Goal: Task Accomplishment & Management: Manage account settings

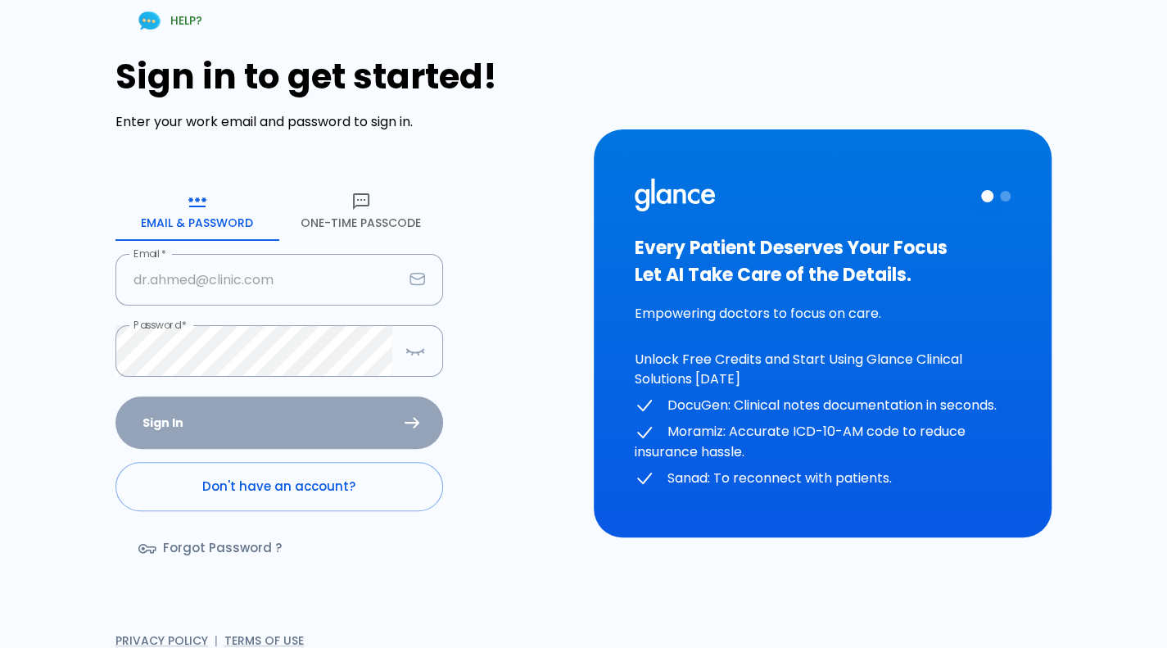
type input "[PERSON_NAME][EMAIL_ADDRESS][DOMAIN_NAME]"
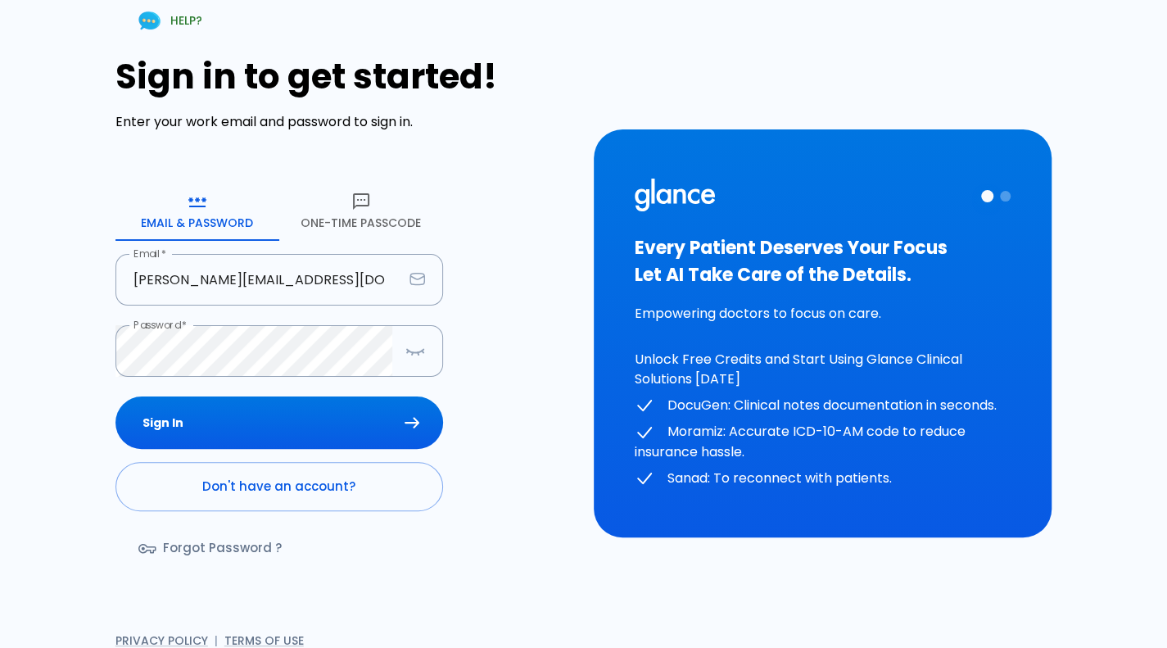
click at [237, 411] on div "Sign In Don't have an account? Forgot Password ?" at bounding box center [278, 490] width 327 height 189
click at [237, 411] on button "Sign In" at bounding box center [278, 422] width 327 height 53
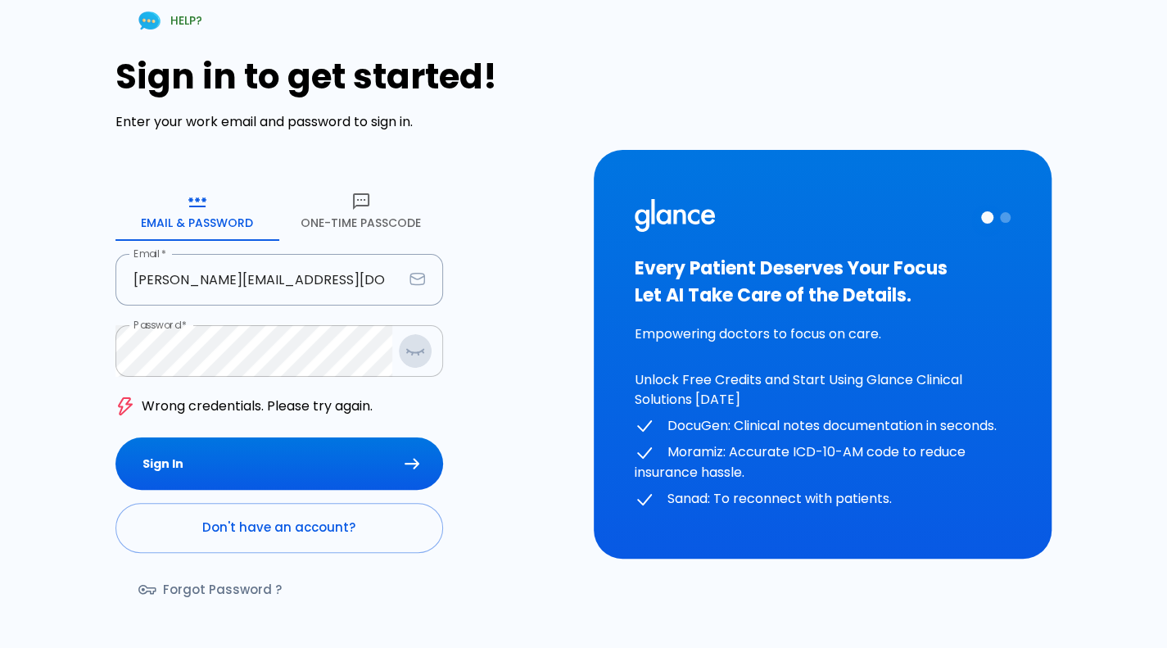
click at [414, 352] on icon "button" at bounding box center [415, 350] width 16 height 3
click at [115, 437] on button "Sign In" at bounding box center [278, 463] width 327 height 53
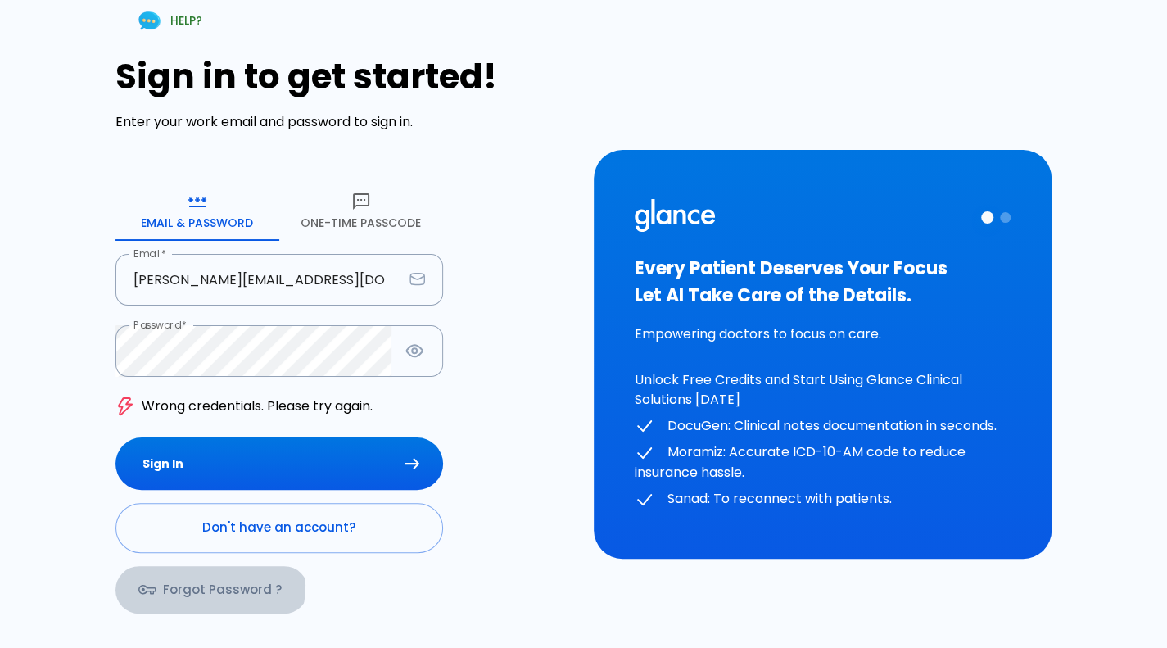
click at [196, 585] on link "Forgot Password ?" at bounding box center [211, 589] width 192 height 47
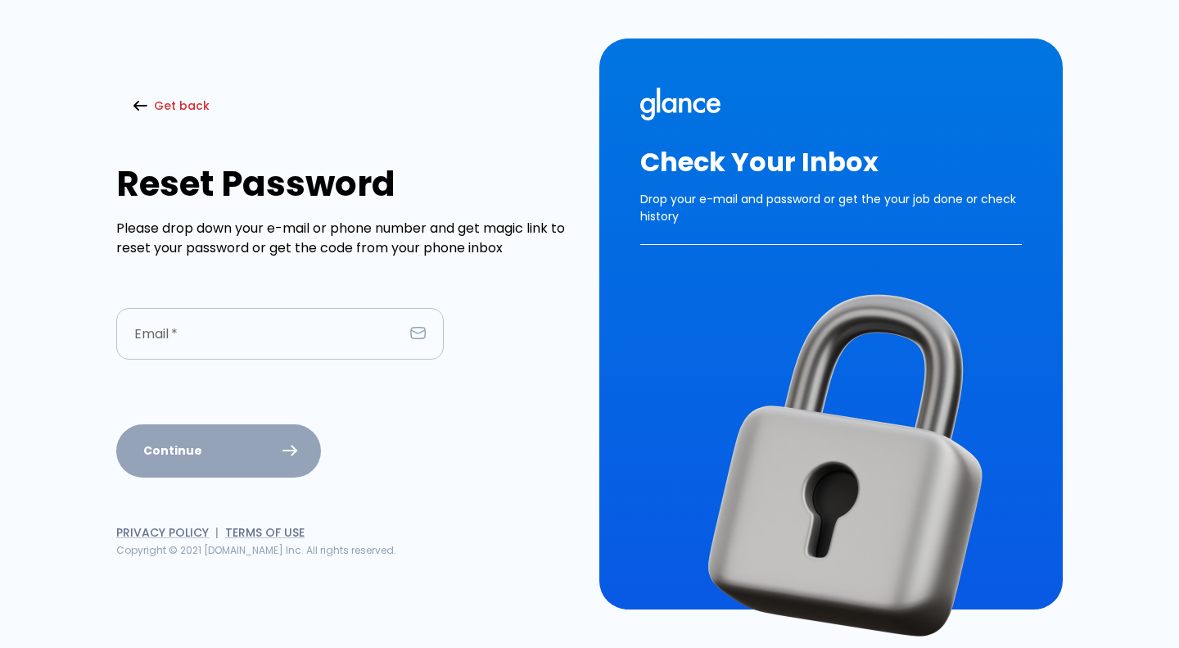
click at [272, 326] on input "Email   *" at bounding box center [259, 334] width 287 height 52
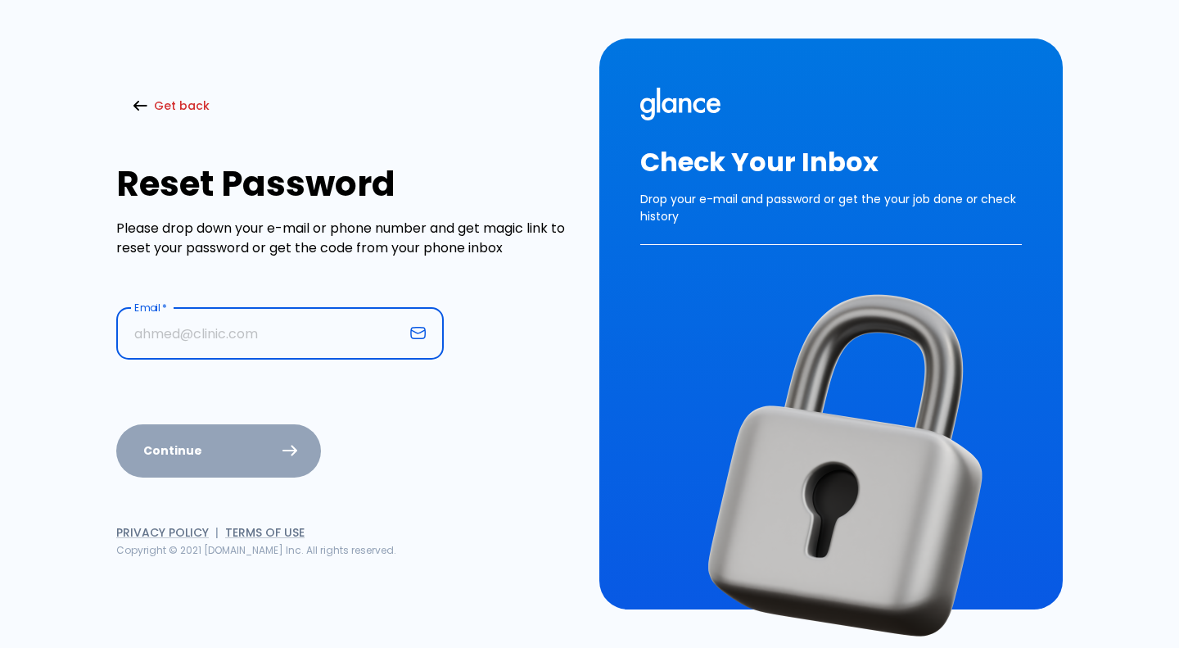
paste input "[PERSON_NAME]+0110stg@glance."
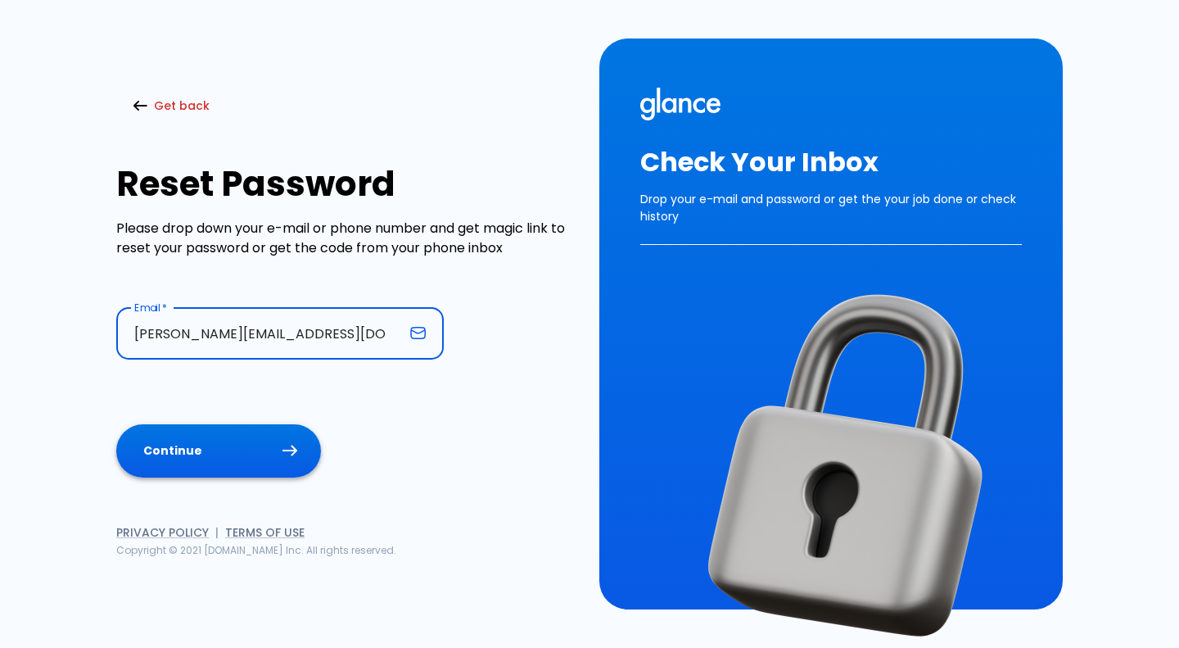
type input "[PERSON_NAME][EMAIL_ADDRESS][DOMAIN_NAME]"
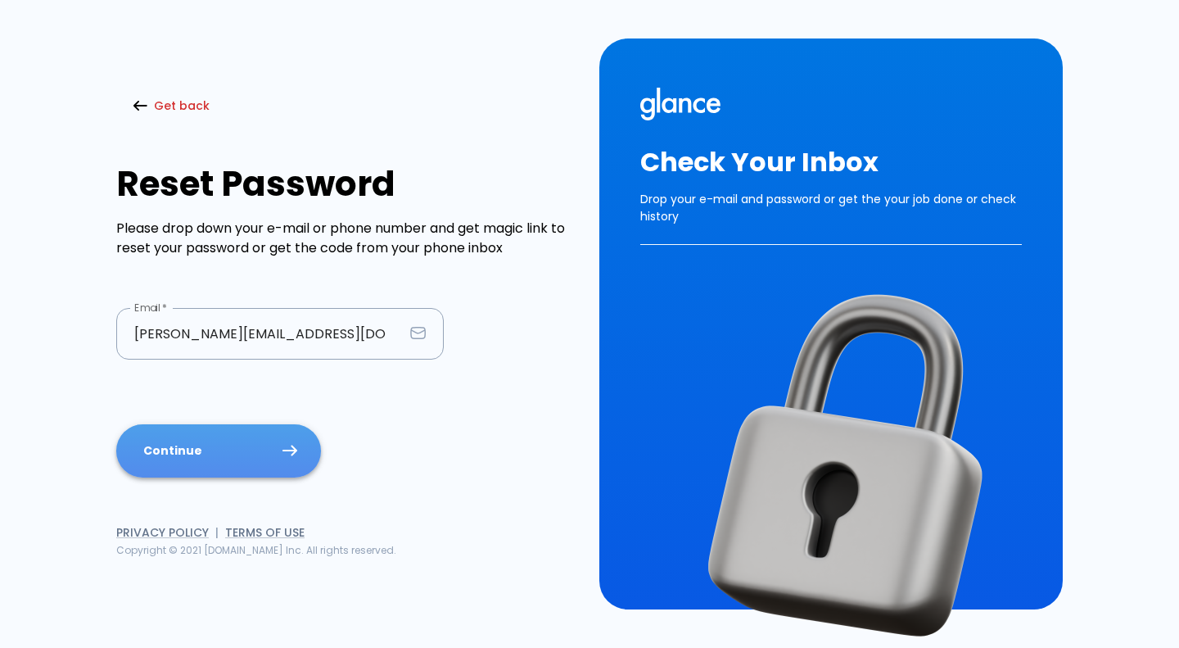
click at [169, 453] on button "Continue" at bounding box center [218, 450] width 205 height 53
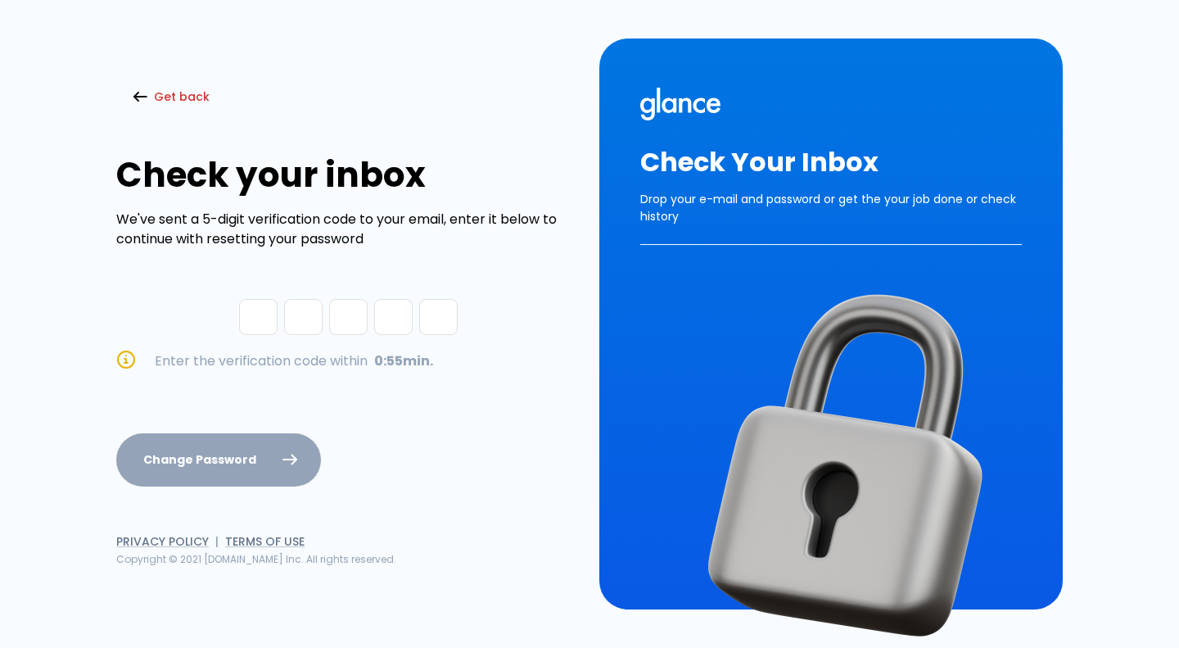
click at [221, 448] on div "Change Password" at bounding box center [232, 459] width 232 height 53
click at [186, 107] on button "Get back" at bounding box center [172, 97] width 113 height 34
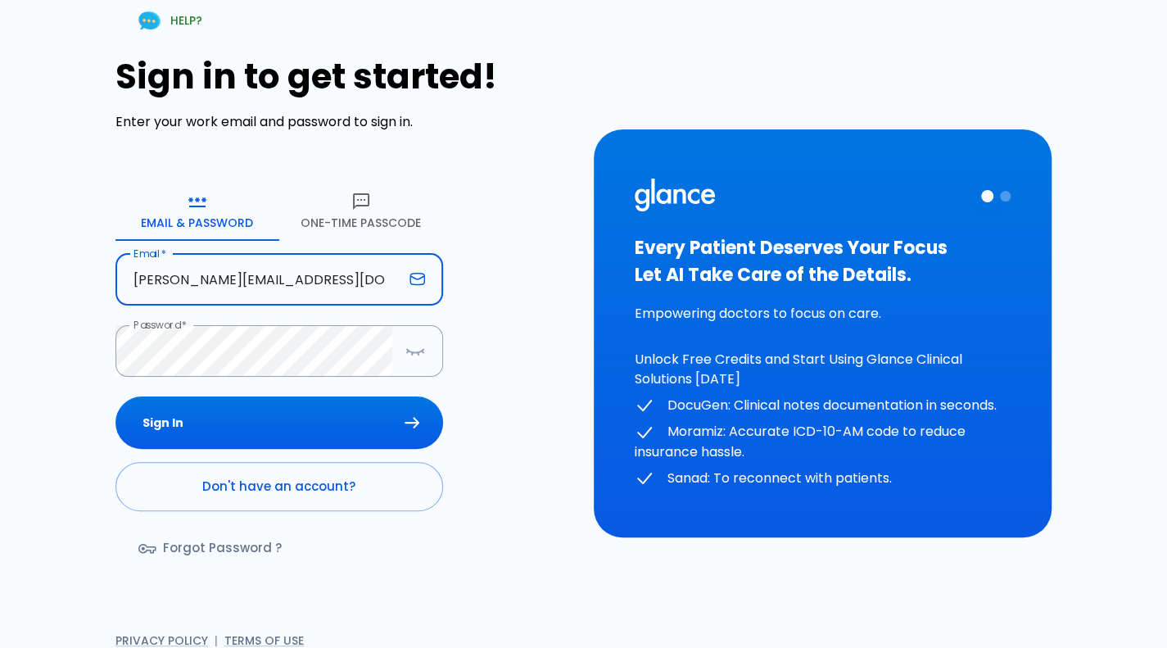
click at [375, 282] on input "[PERSON_NAME][EMAIL_ADDRESS][DOMAIN_NAME]" at bounding box center [258, 280] width 287 height 52
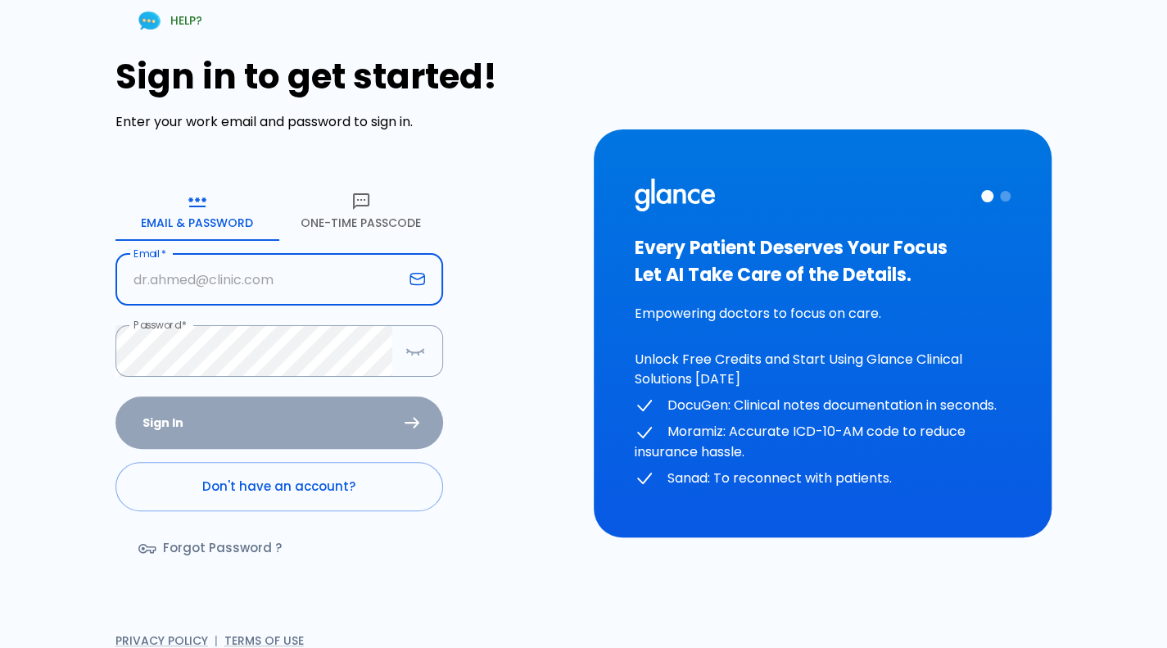
click at [375, 282] on input "Email   *" at bounding box center [258, 280] width 287 height 52
type input "[PERSON_NAME][EMAIL_ADDRESS][DOMAIN_NAME]"
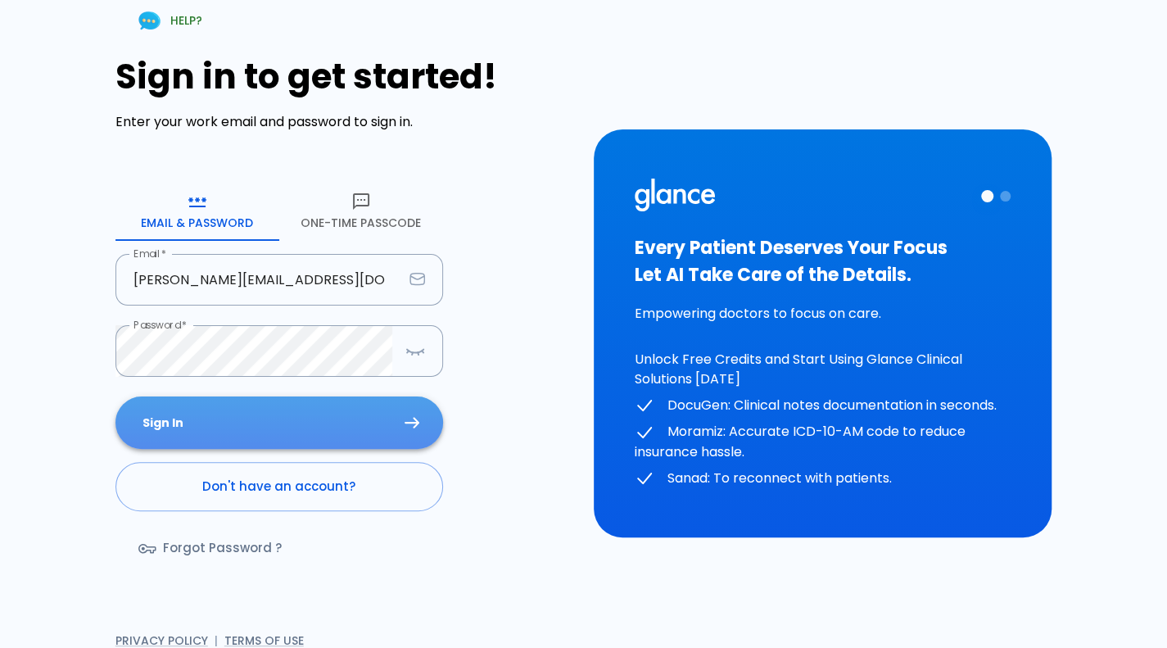
click at [342, 430] on button "Sign In" at bounding box center [278, 422] width 327 height 53
